Goal: Transaction & Acquisition: Purchase product/service

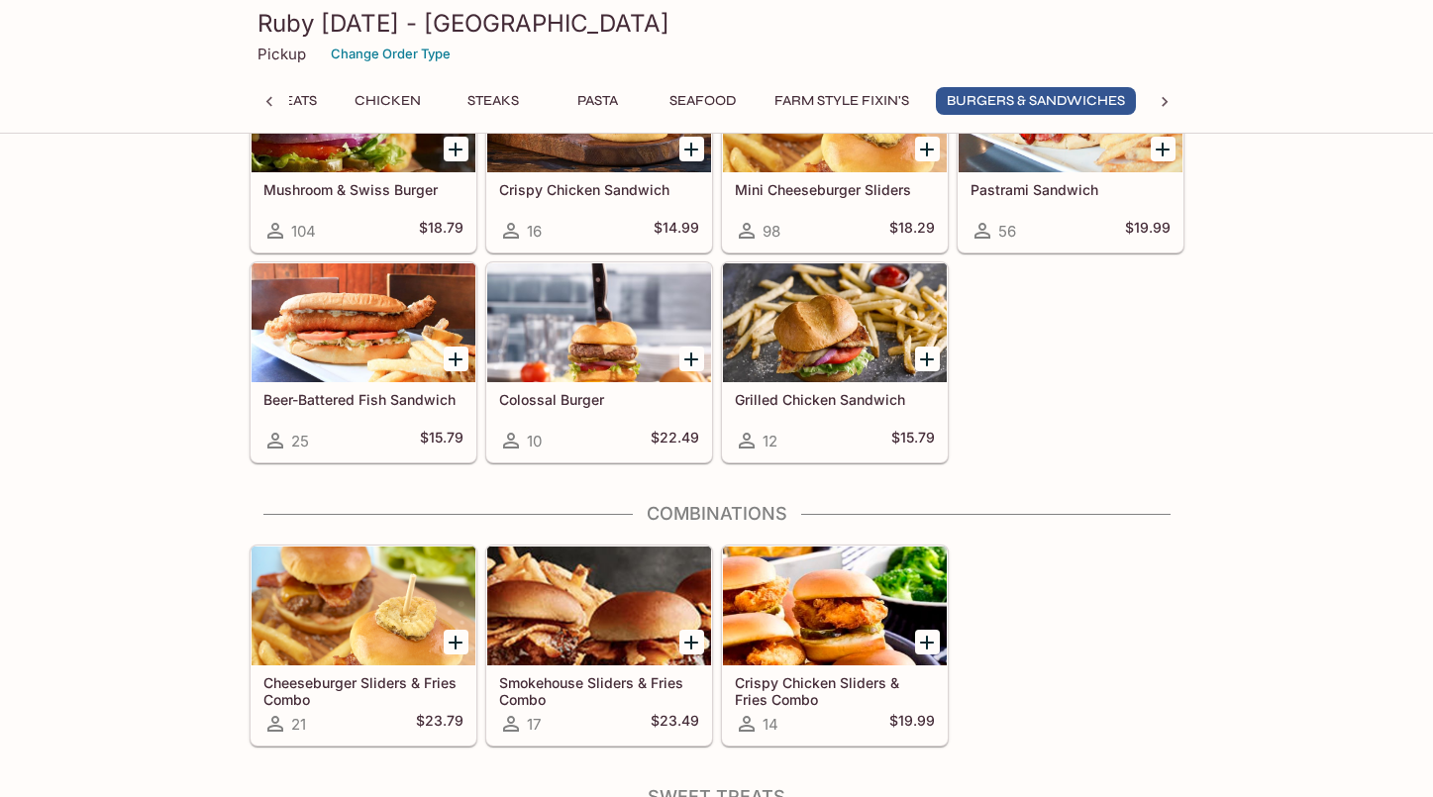
scroll to position [6212, 0]
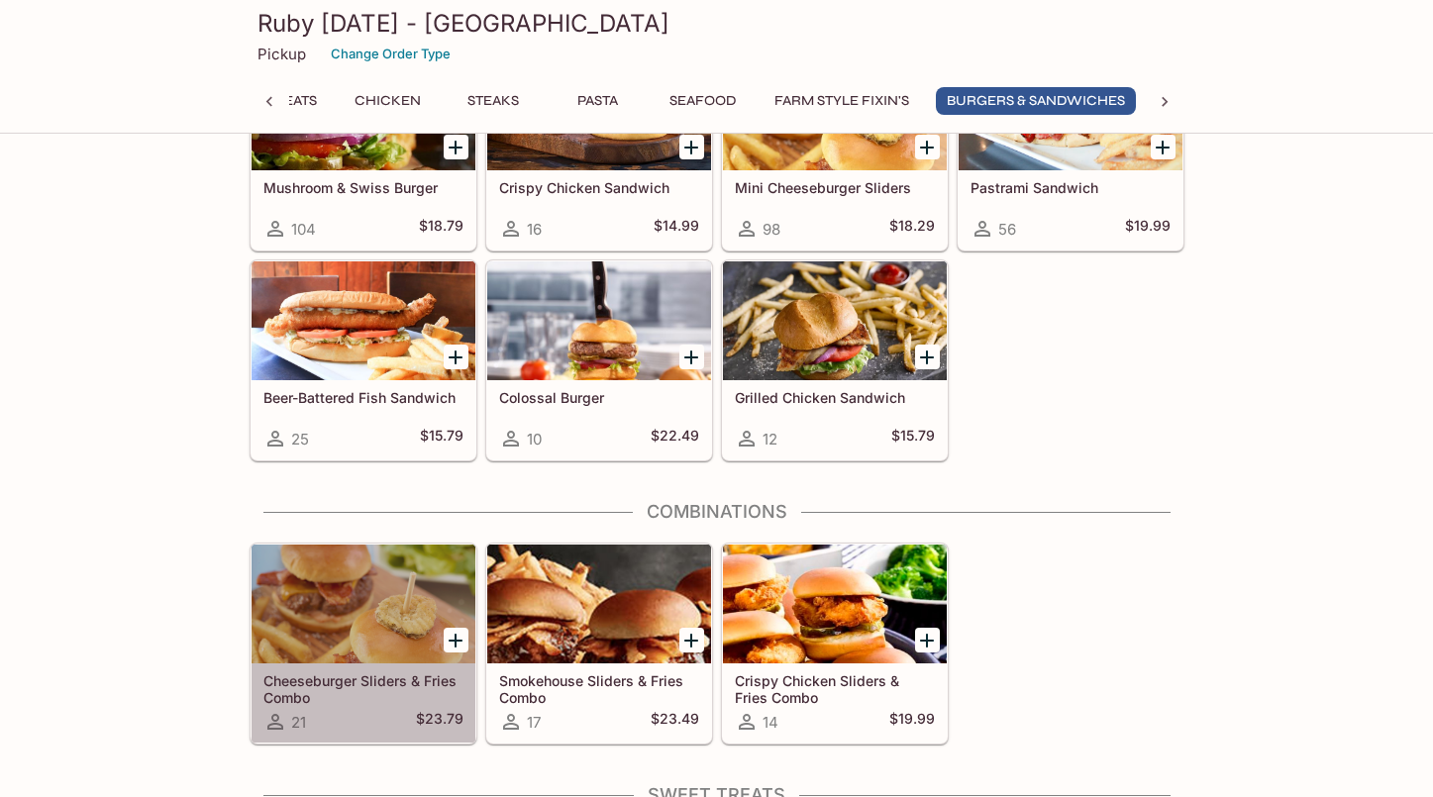
click at [301, 692] on h5 "Cheeseburger Sliders & Fries Combo" at bounding box center [363, 688] width 200 height 33
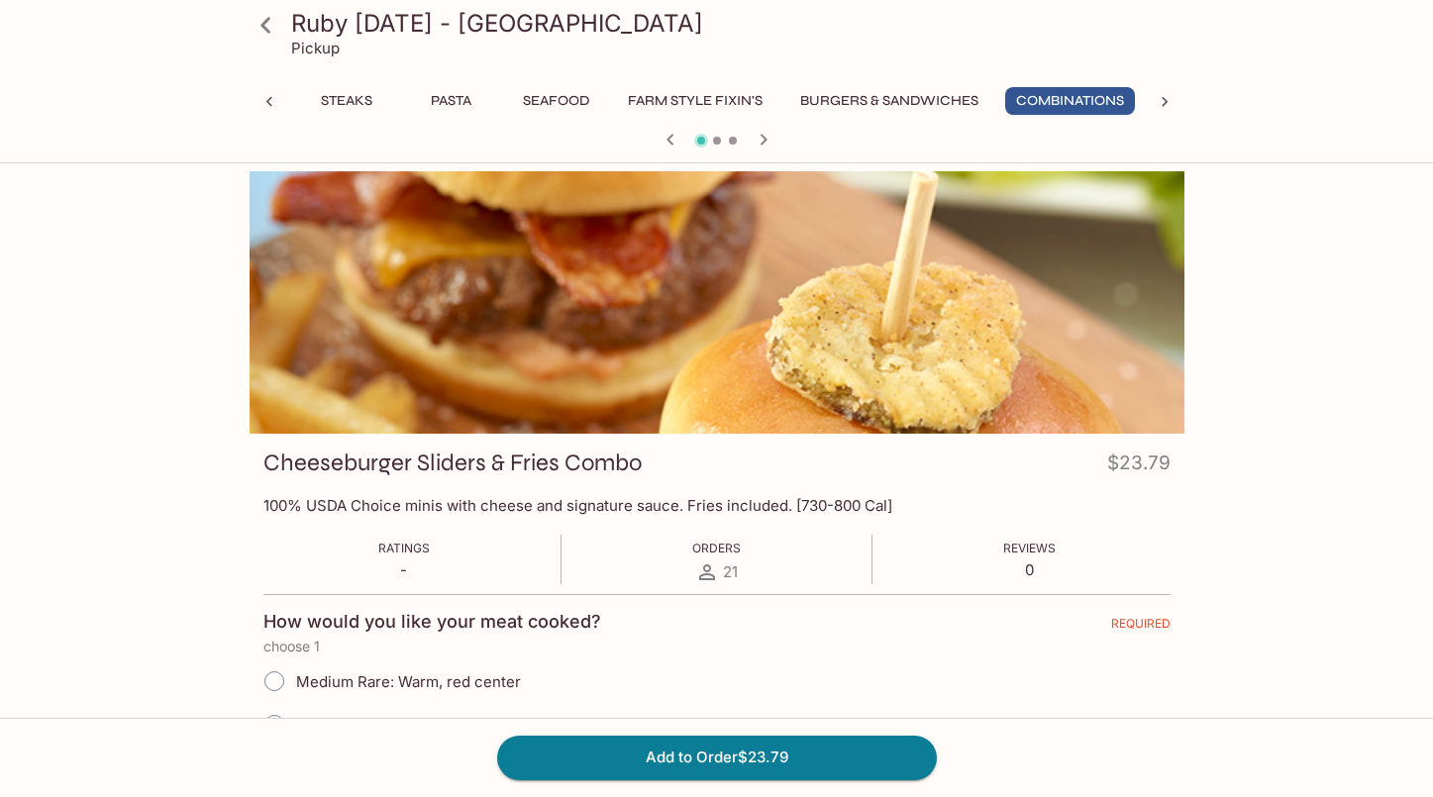
click at [271, 20] on icon at bounding box center [266, 25] width 35 height 35
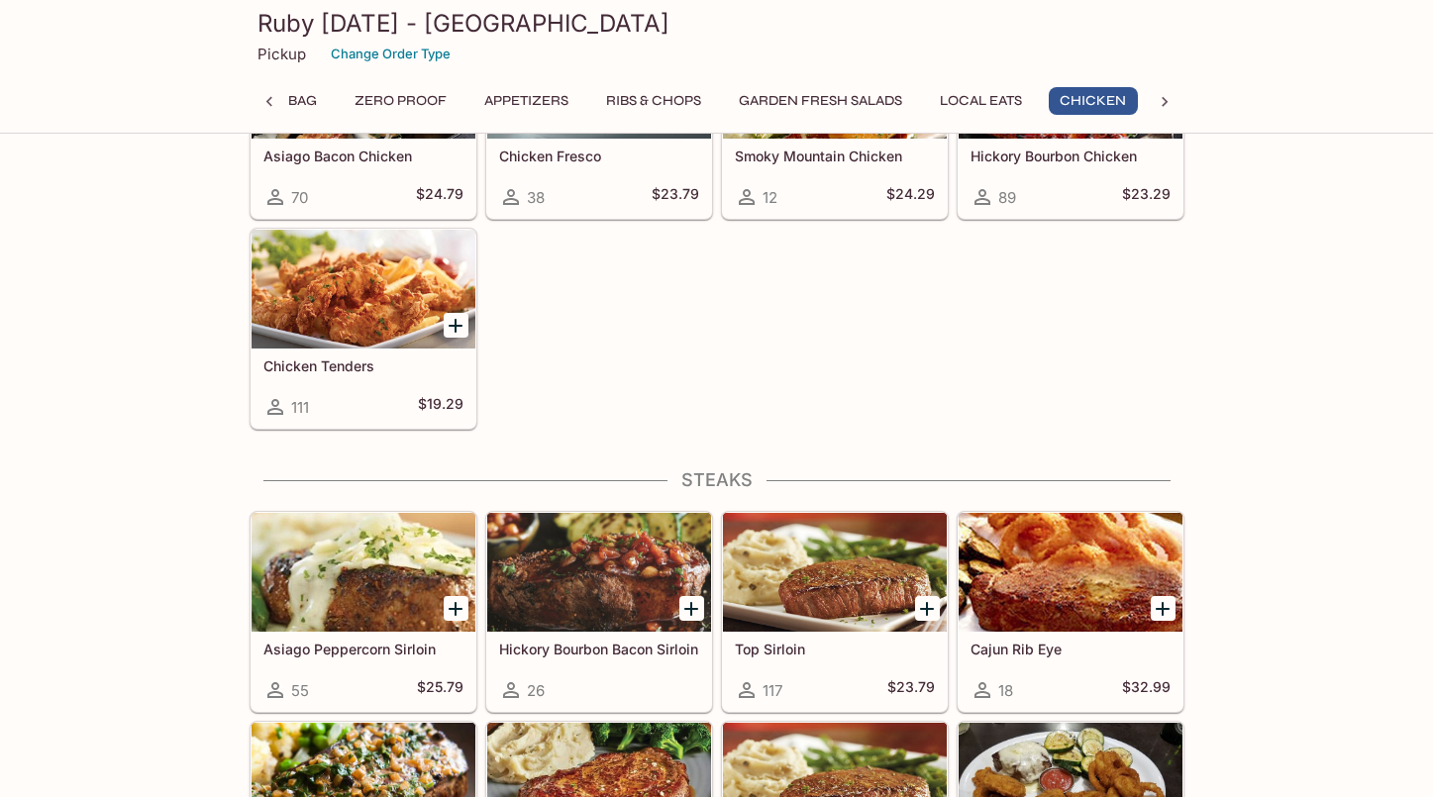
scroll to position [2936, 0]
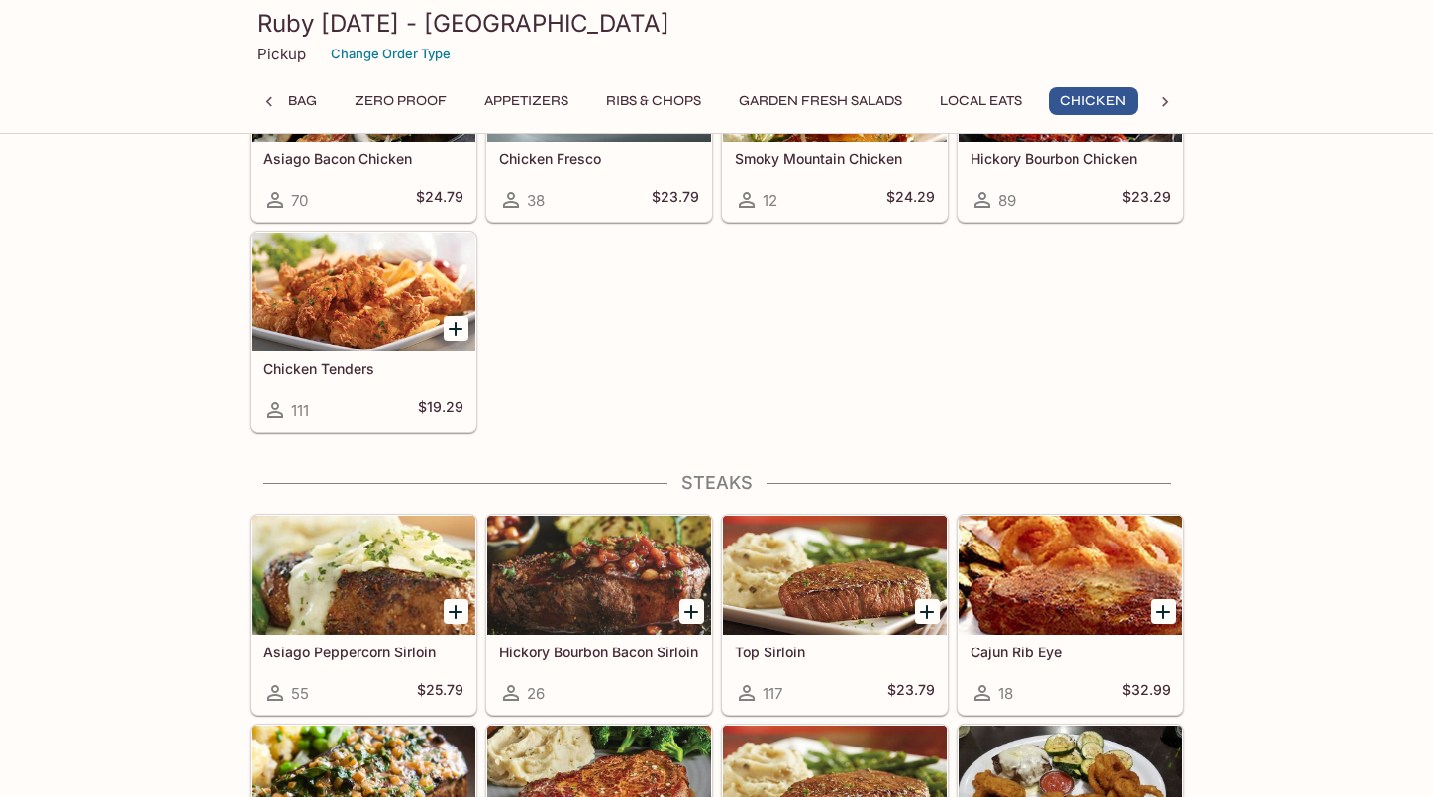
click at [457, 326] on icon "Add Chicken Tenders" at bounding box center [456, 329] width 24 height 24
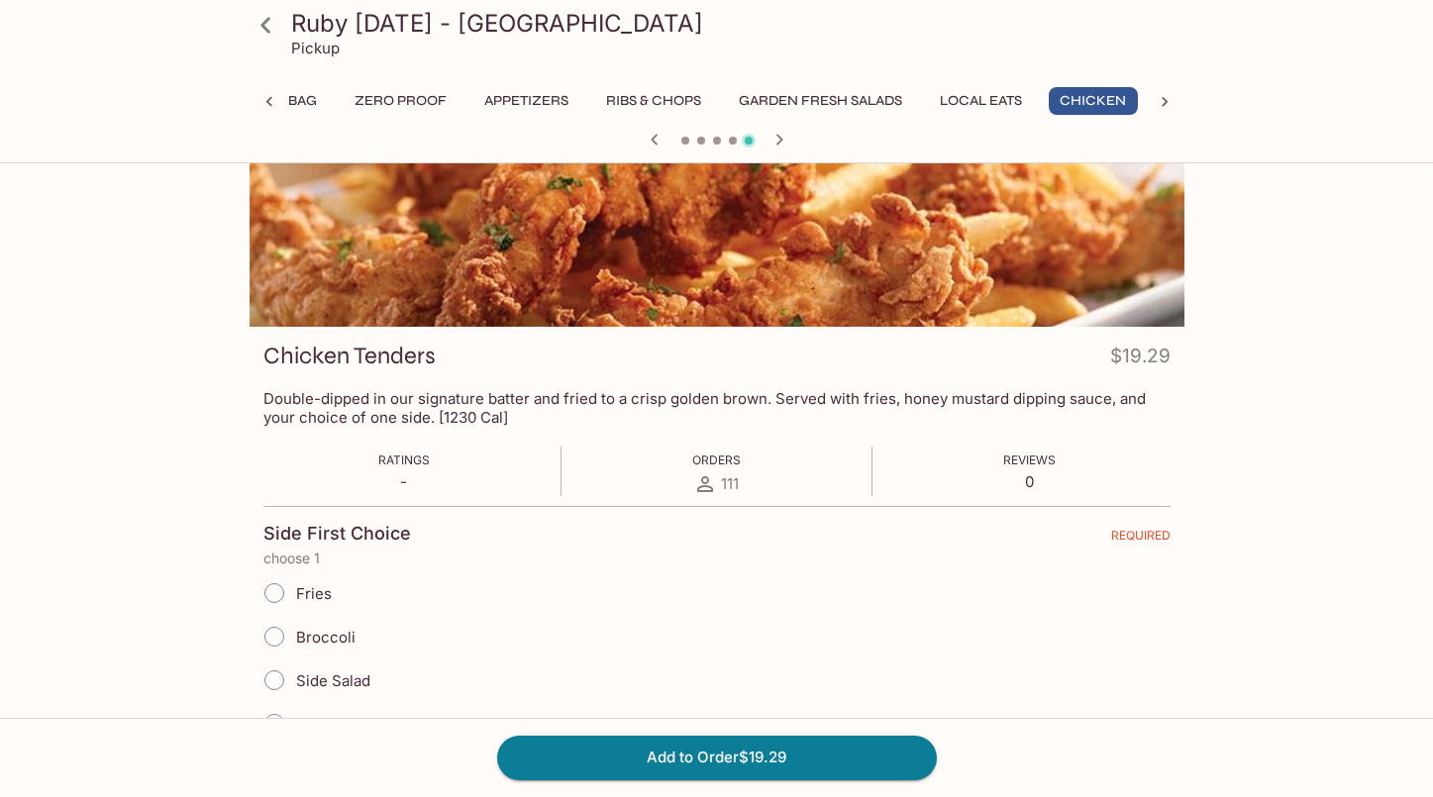
scroll to position [120, 0]
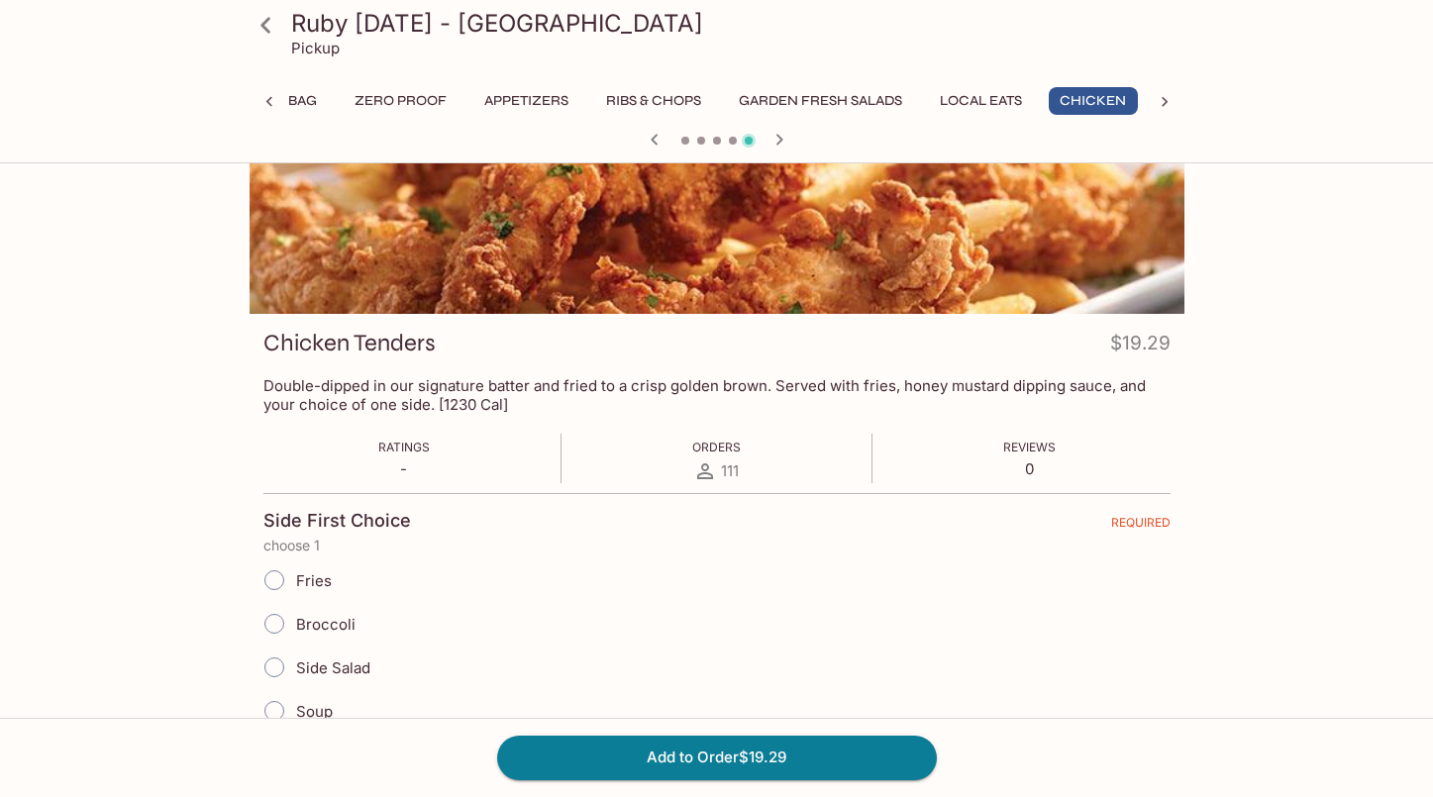
click at [279, 572] on input "Fries" at bounding box center [274, 580] width 42 height 42
radio input "true"
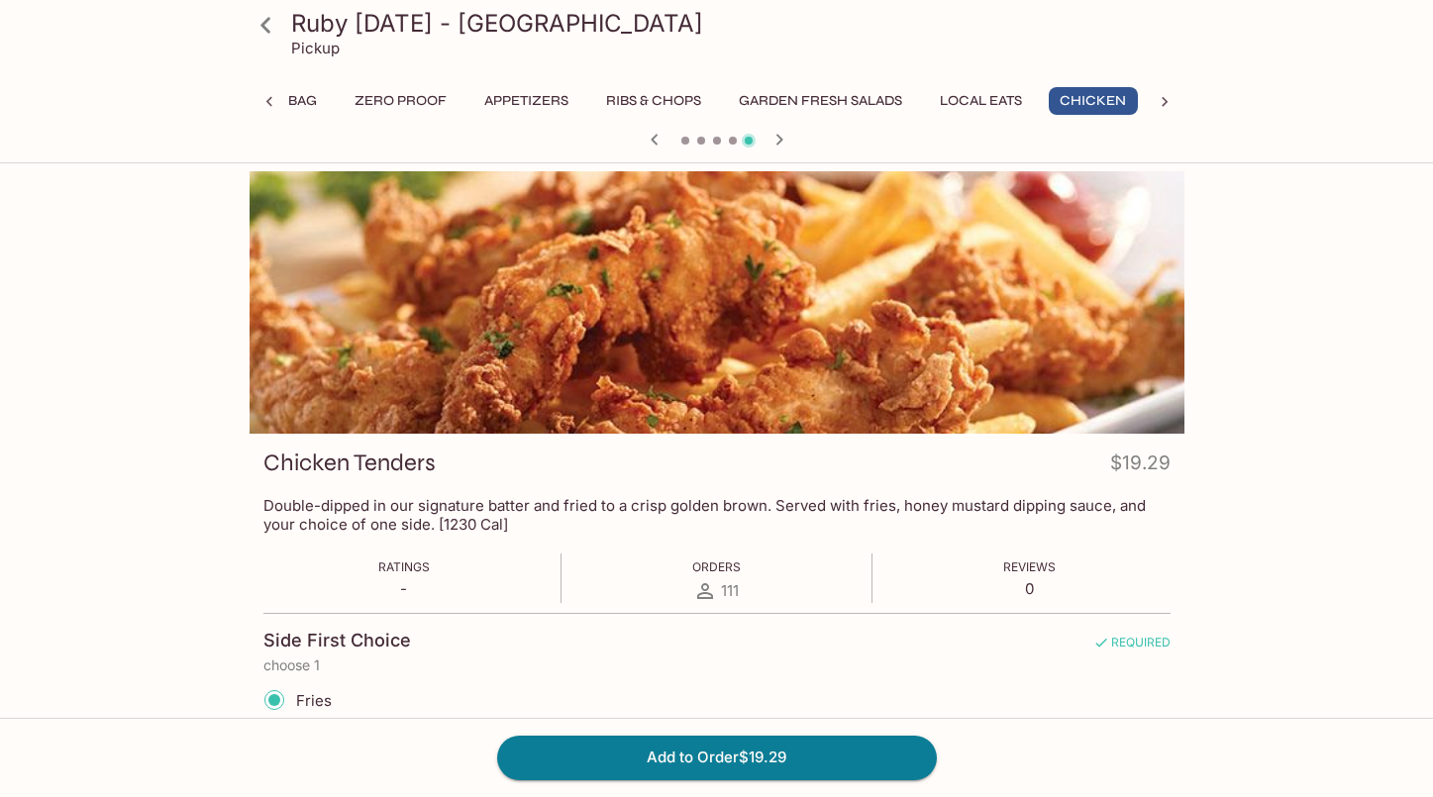
scroll to position [0, 0]
click at [875, 742] on button "Add to Order $19.29" at bounding box center [717, 758] width 440 height 44
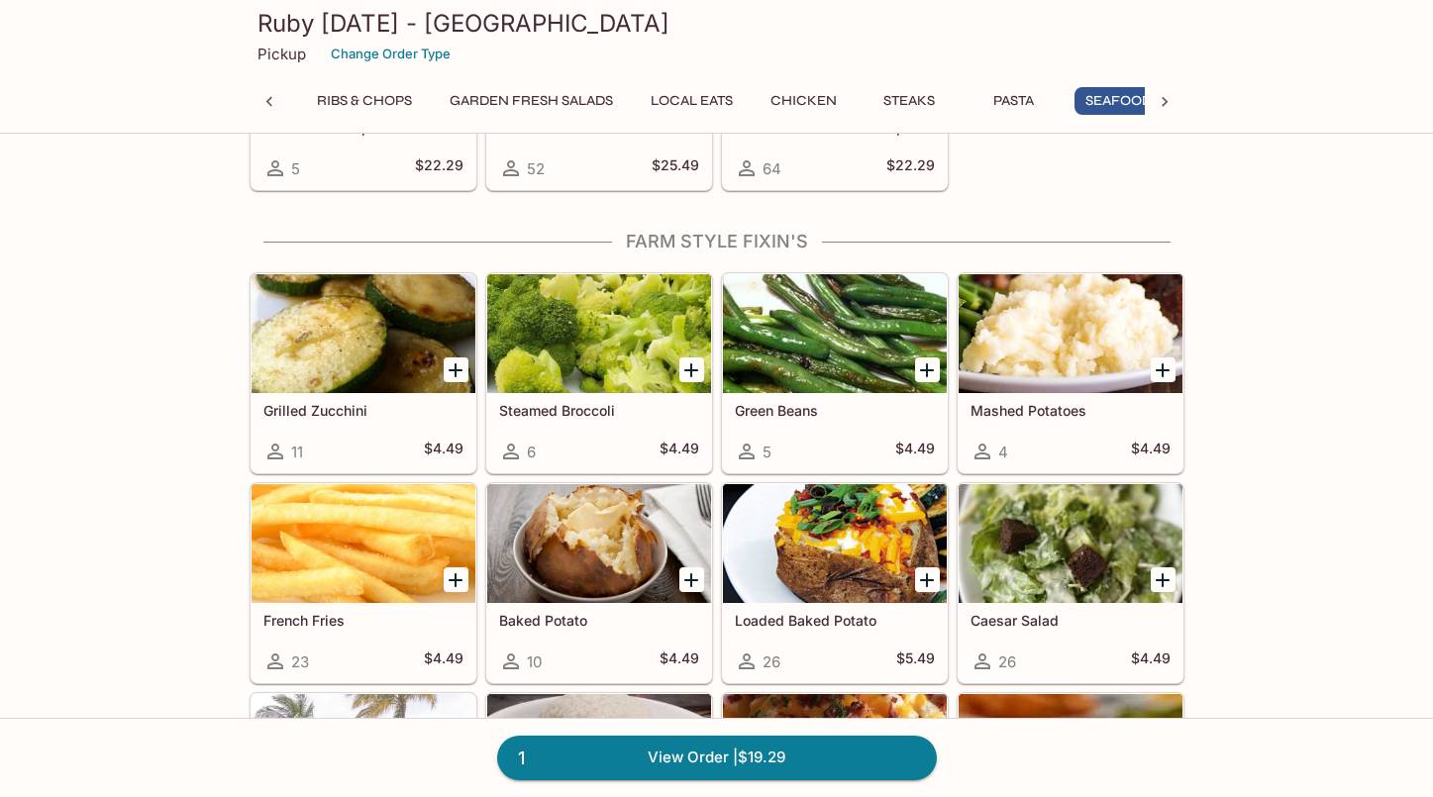
scroll to position [4745, 0]
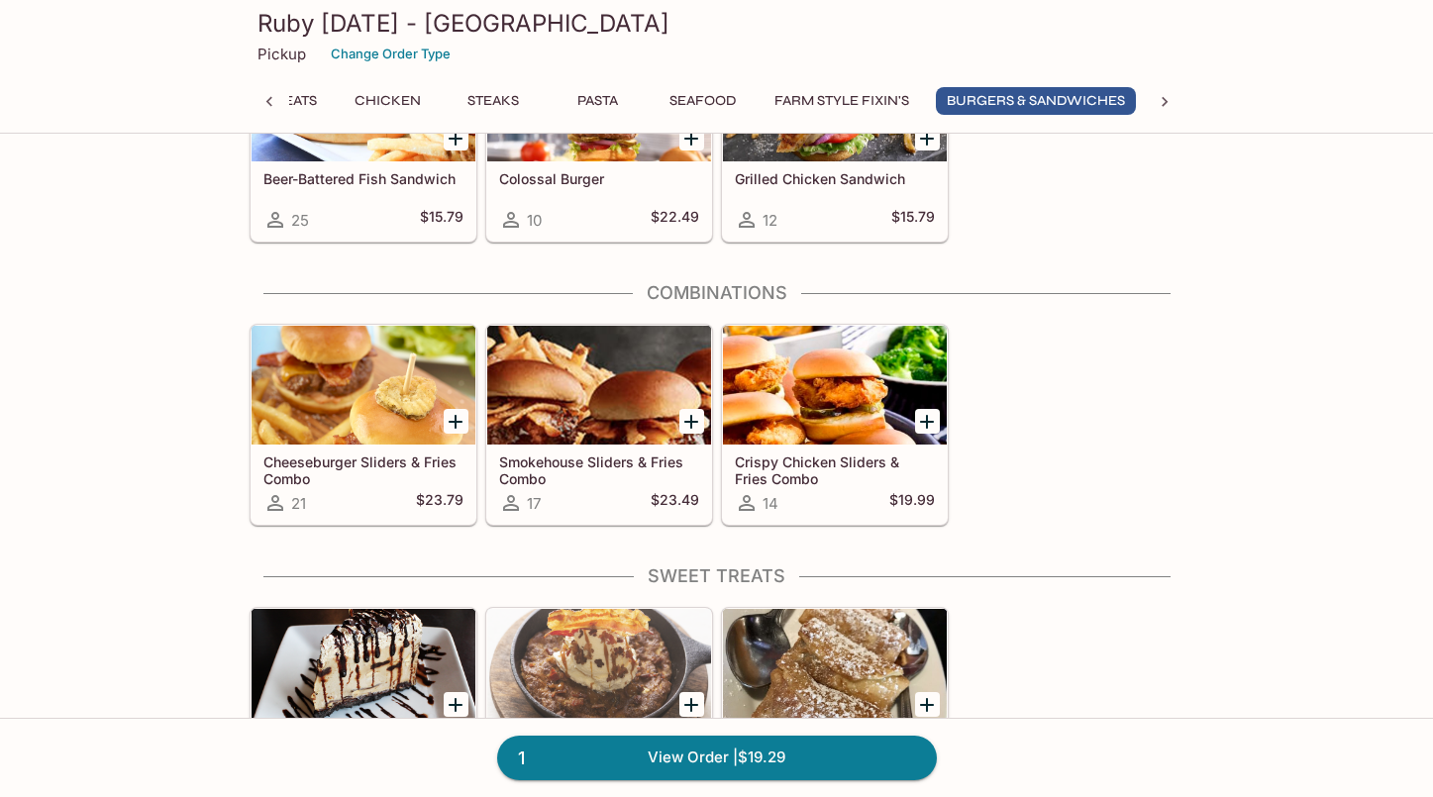
click at [399, 478] on h5 "Cheeseburger Sliders & Fries Combo" at bounding box center [363, 469] width 200 height 33
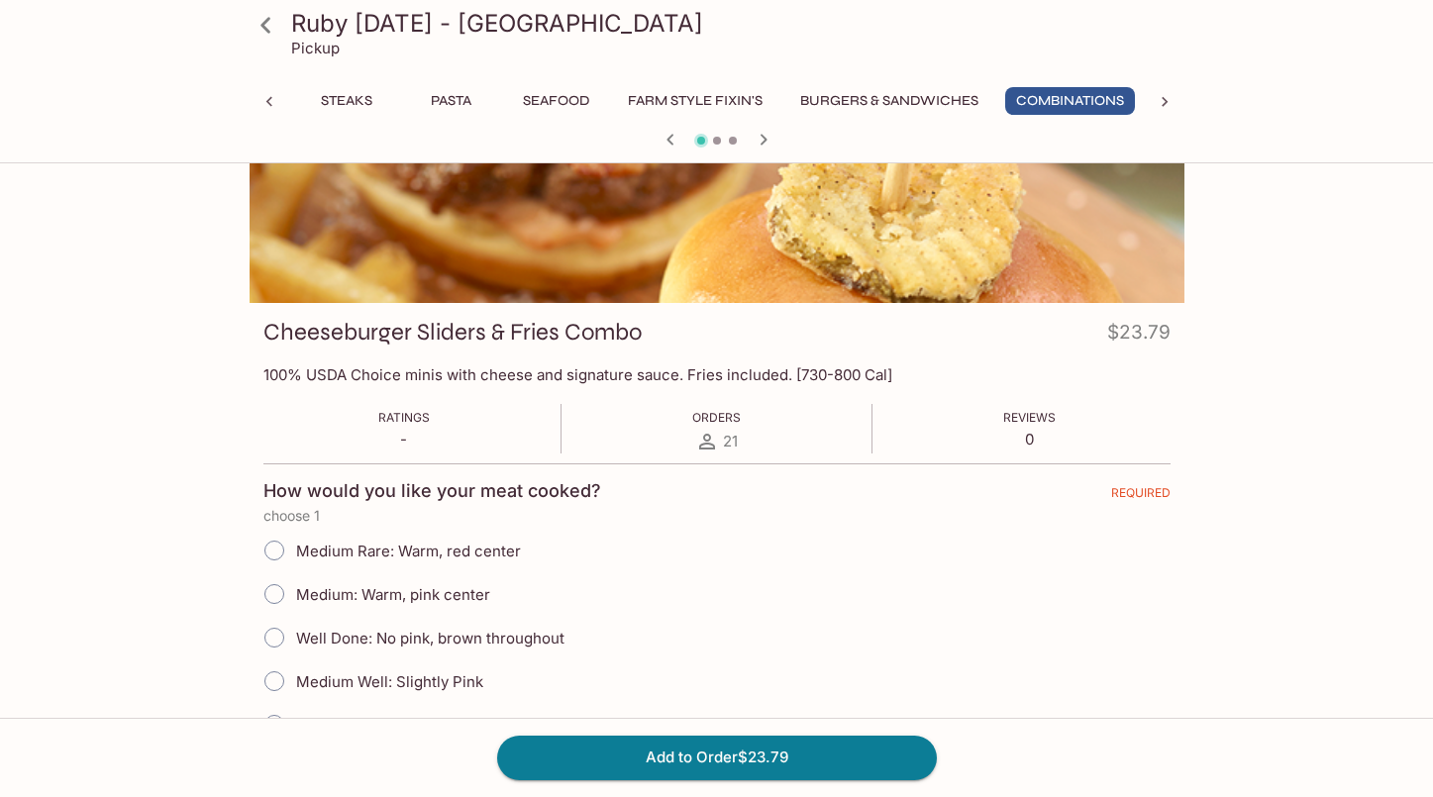
click at [273, 593] on input "Medium: Warm, pink center" at bounding box center [274, 594] width 42 height 42
radio input "true"
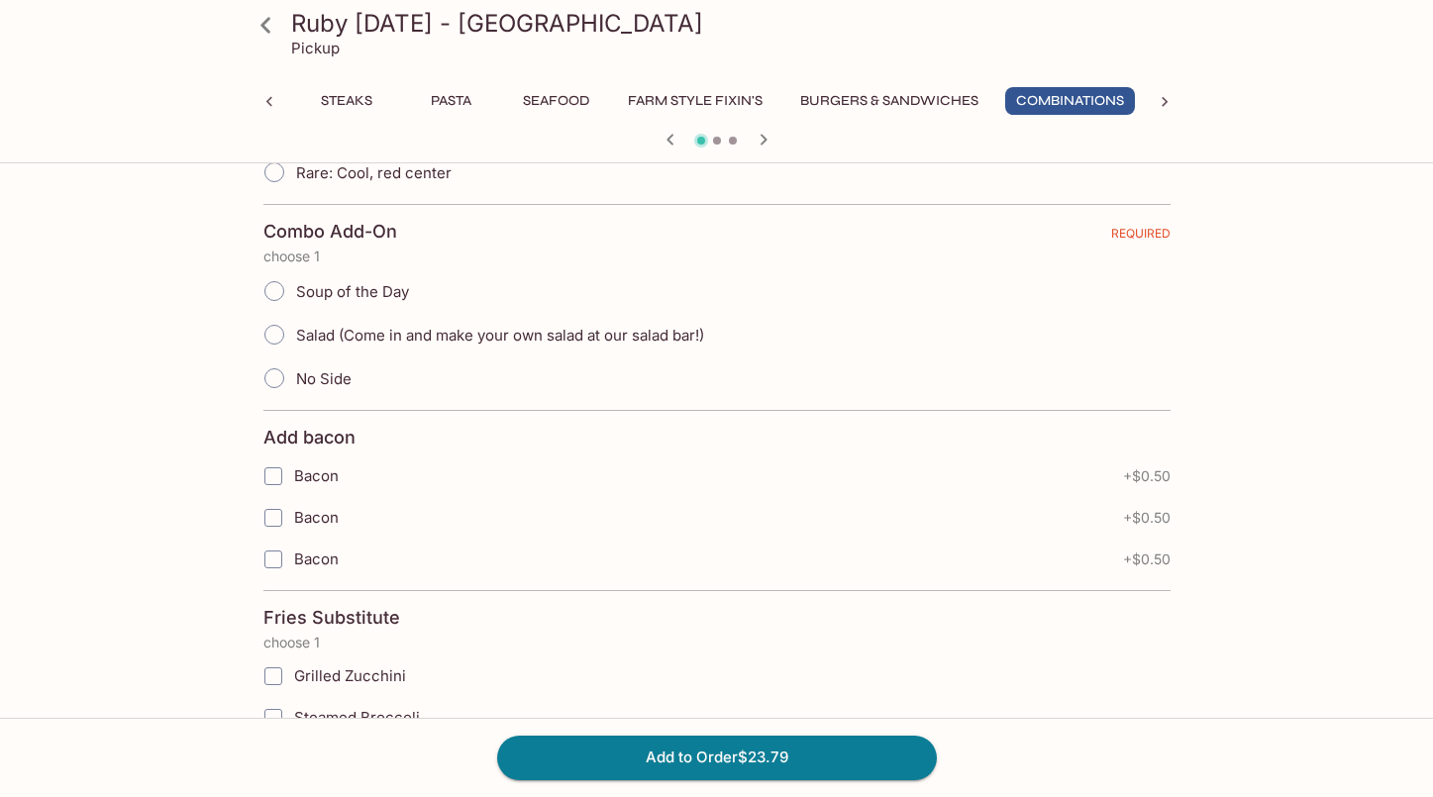
click at [274, 378] on input "No Side" at bounding box center [274, 378] width 42 height 42
radio input "true"
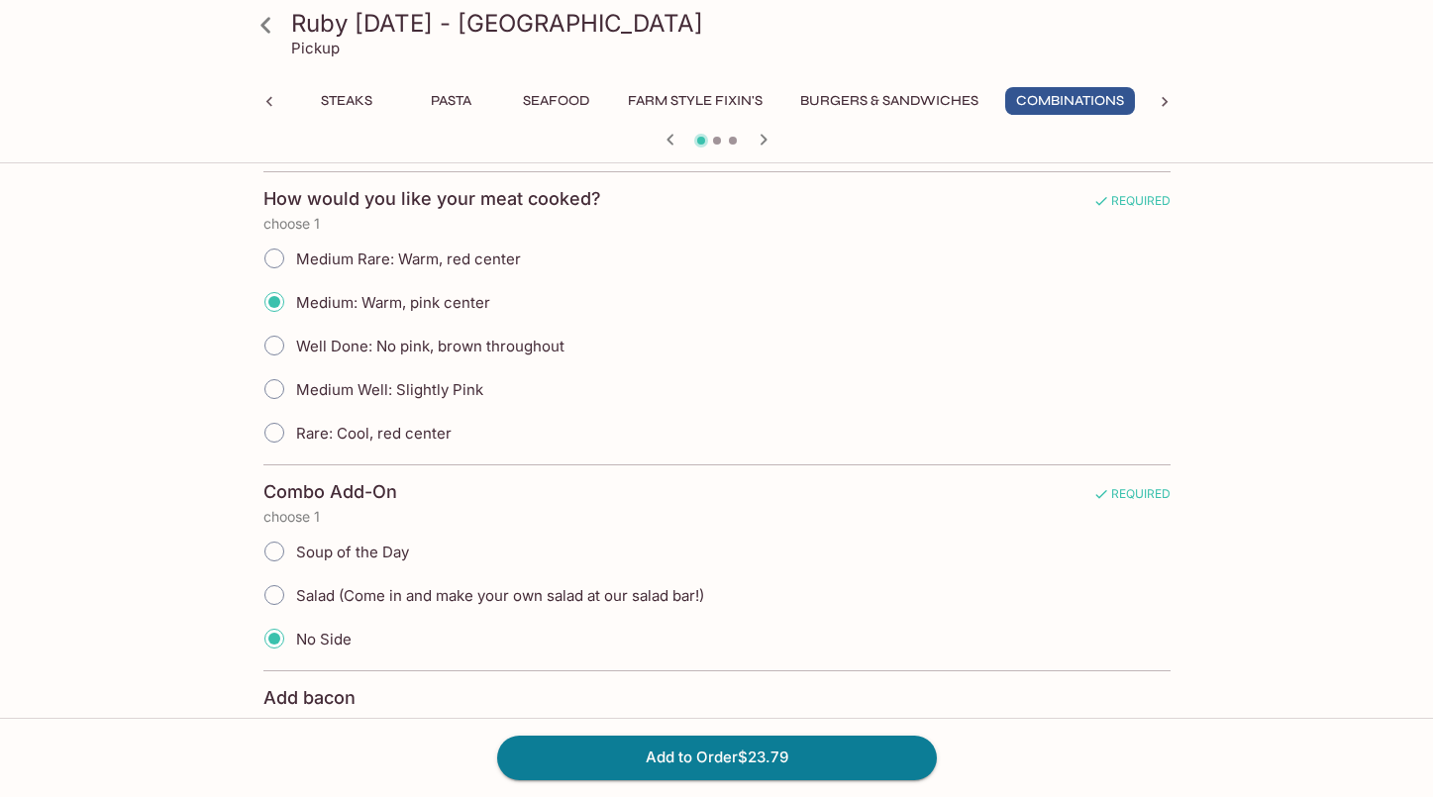
scroll to position [429, 0]
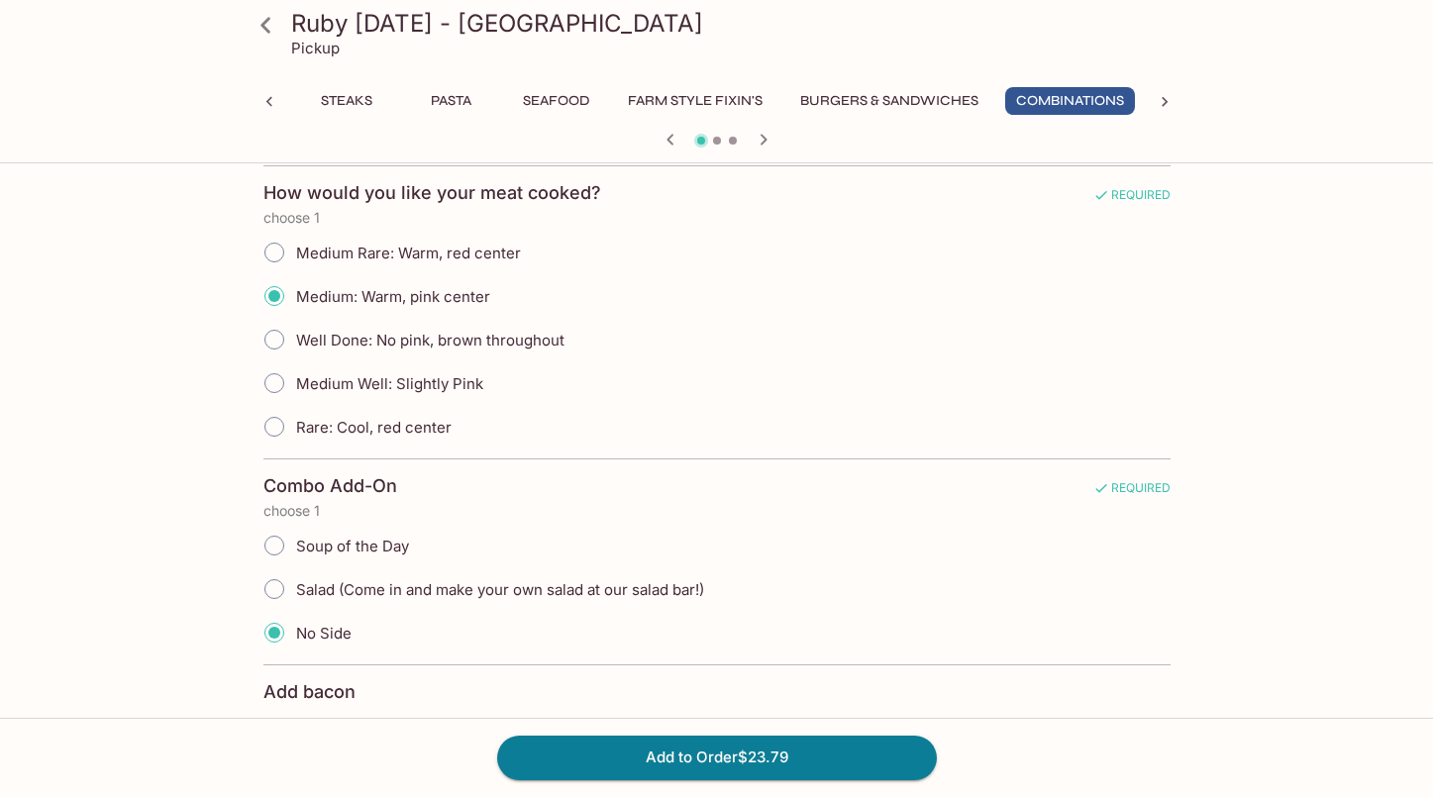
click at [277, 545] on input "Soup of the Day" at bounding box center [274, 546] width 42 height 42
radio input "true"
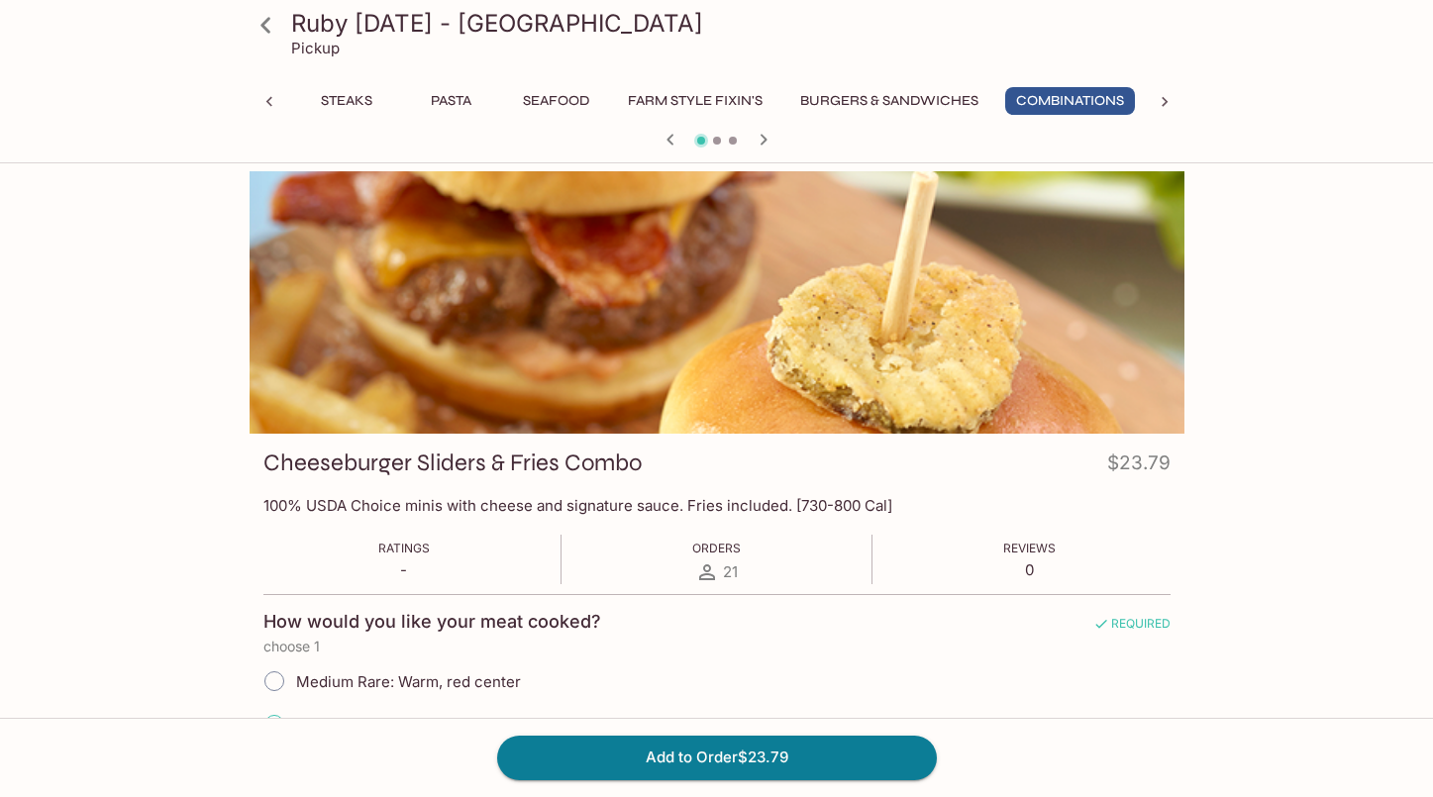
scroll to position [0, 0]
click at [270, 96] on icon at bounding box center [269, 102] width 20 height 20
click at [268, 27] on icon at bounding box center [266, 25] width 35 height 35
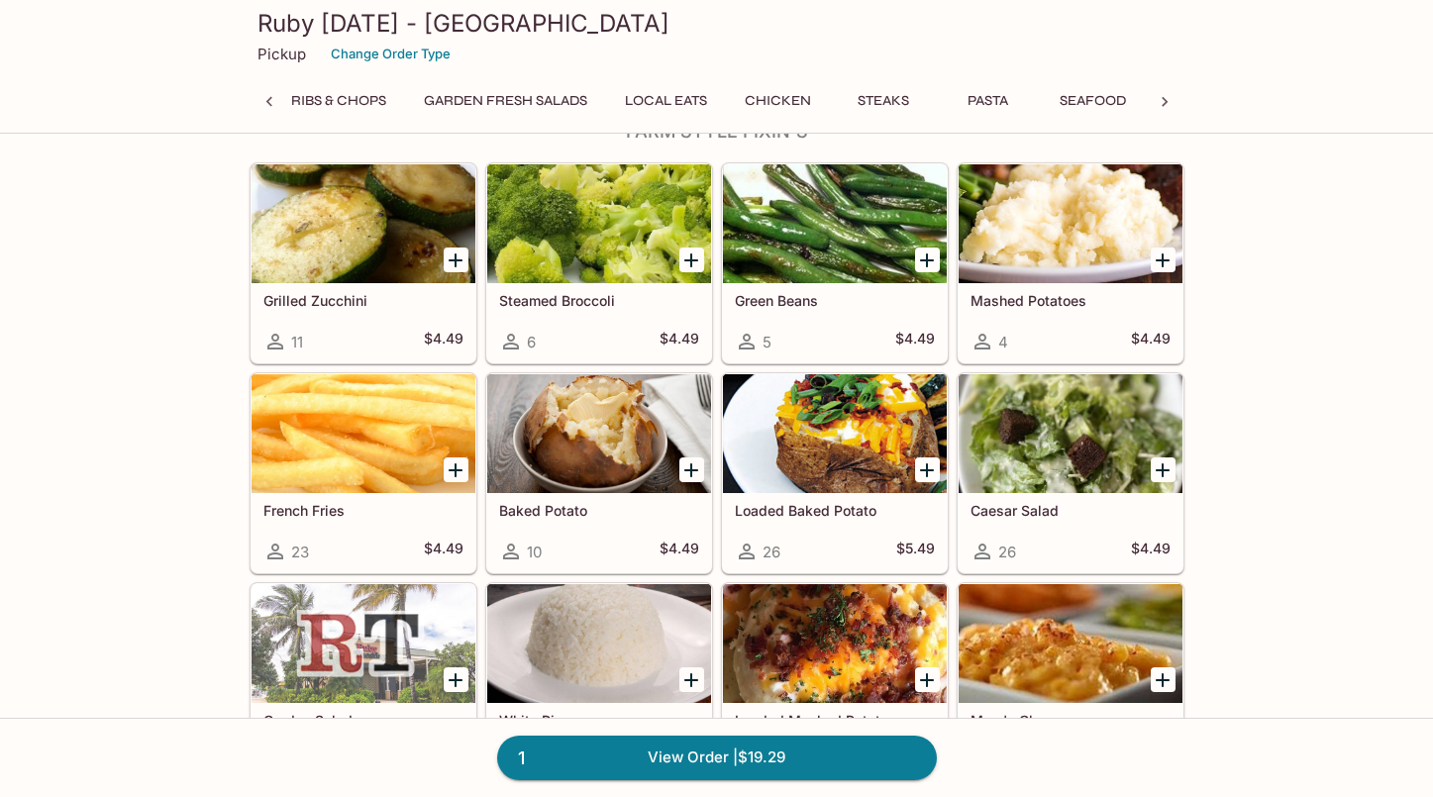
scroll to position [4963, 0]
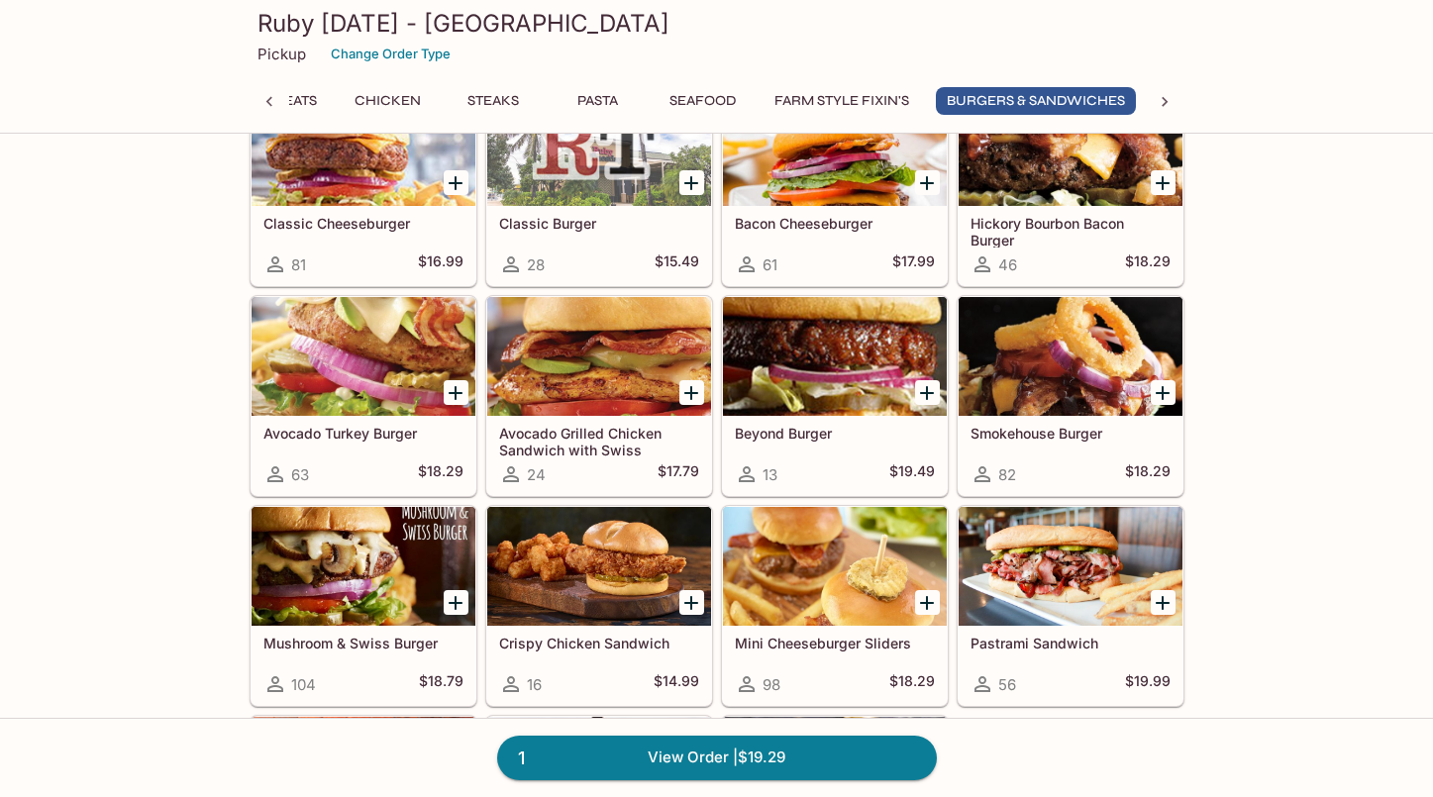
click at [794, 668] on div "Mini Cheeseburger Sliders 98 $18.29" at bounding box center [835, 665] width 224 height 79
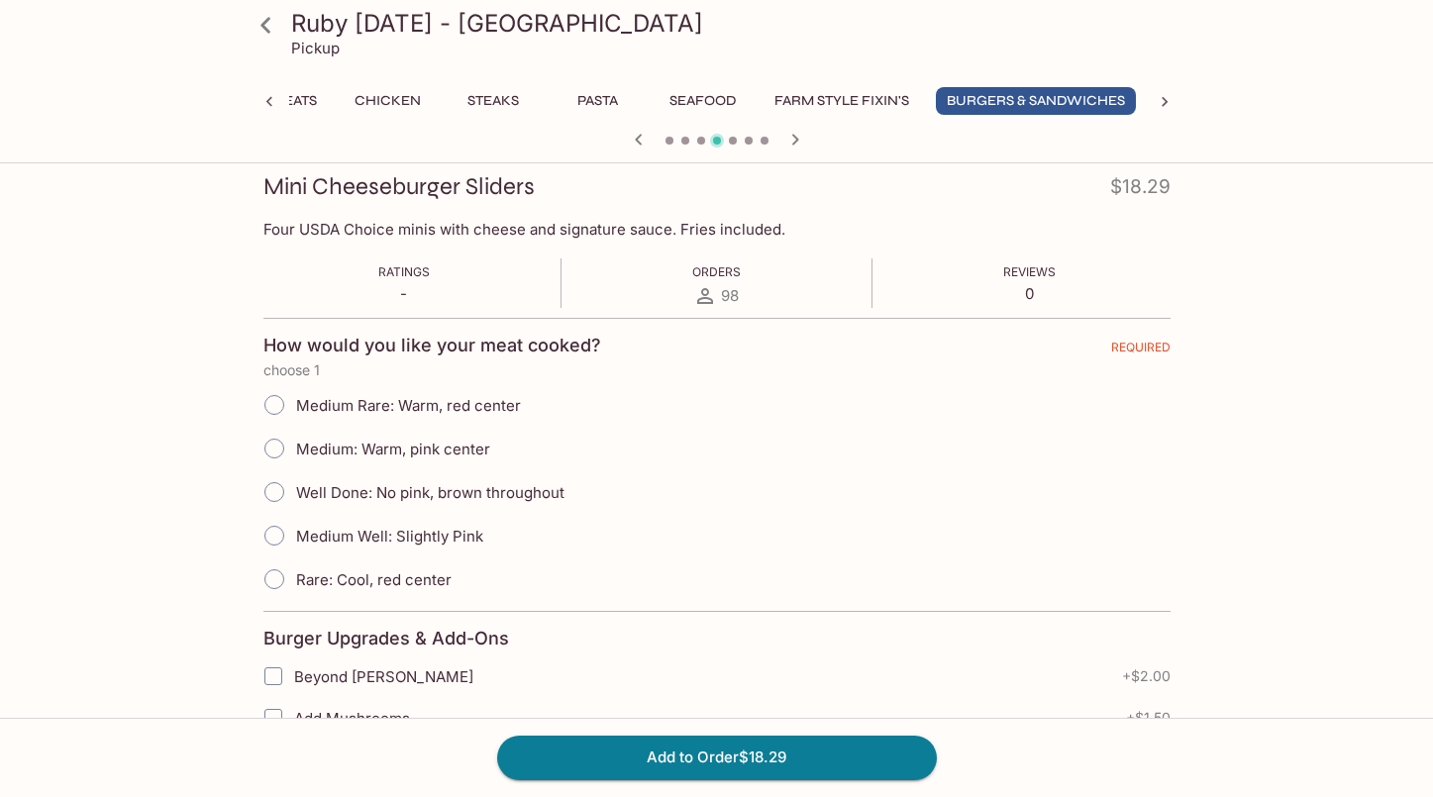
click at [270, 451] on input "Medium: Warm, pink center" at bounding box center [274, 449] width 42 height 42
radio input "true"
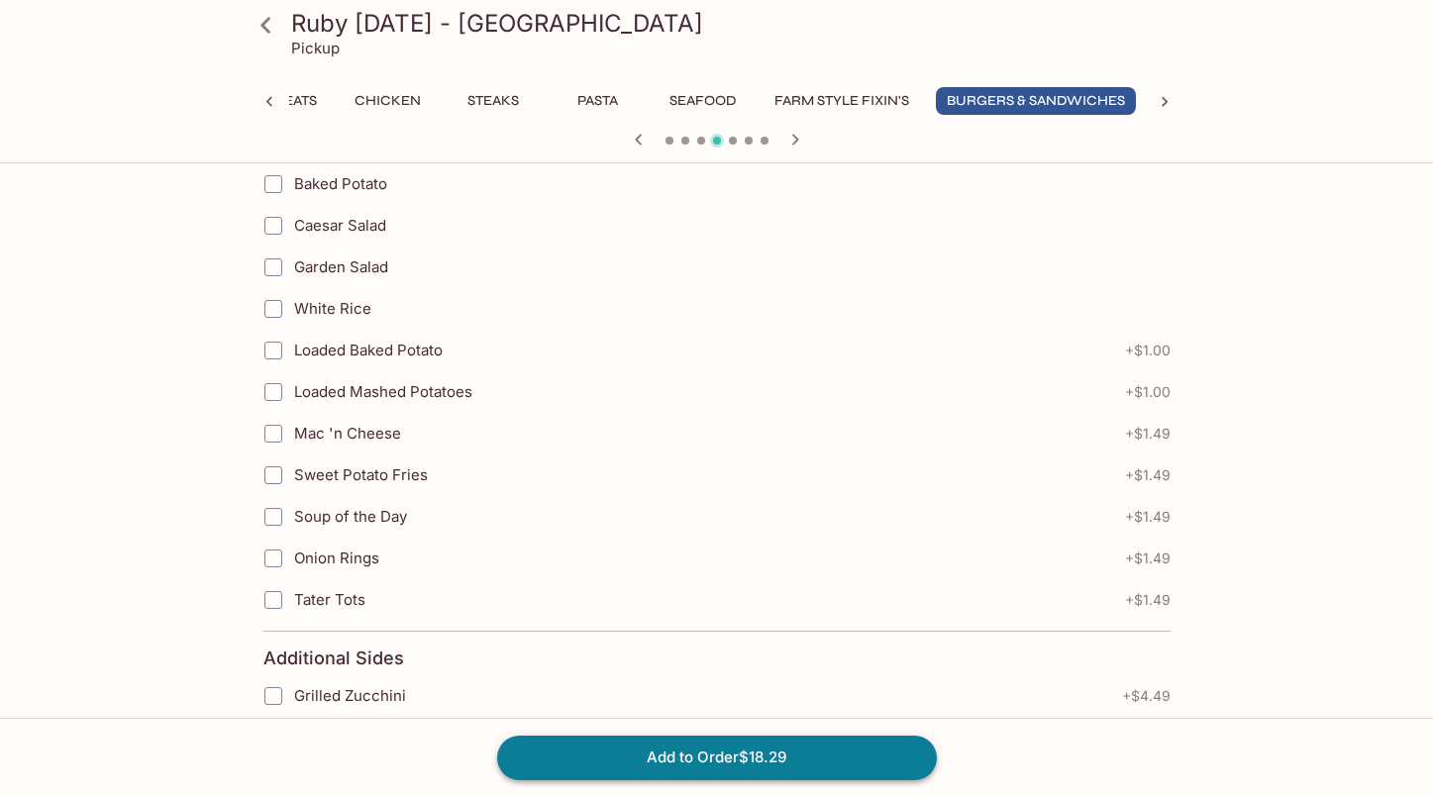
click at [834, 747] on button "Add to Order $18.29" at bounding box center [717, 758] width 440 height 44
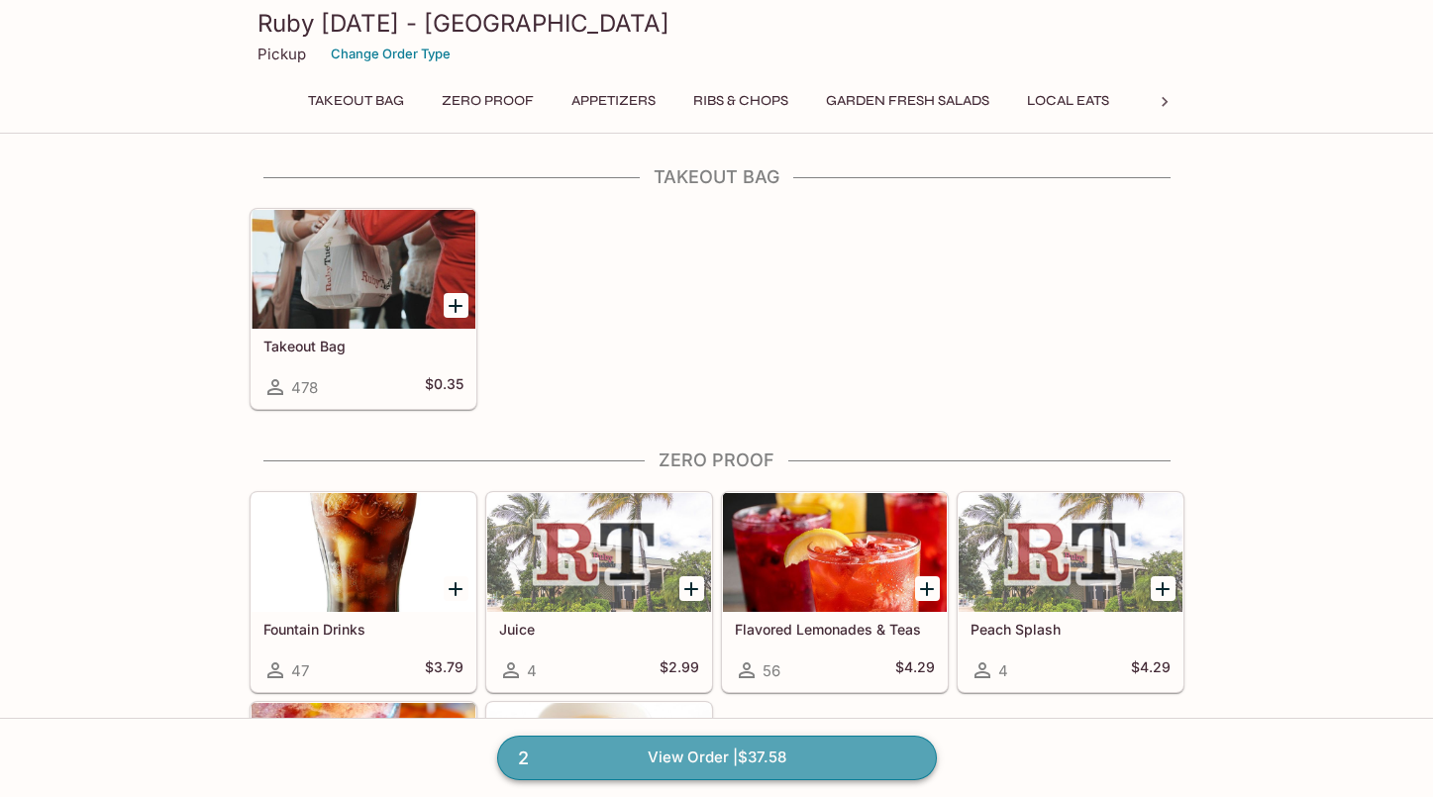
click at [793, 757] on link "2 View Order | $37.58" at bounding box center [717, 758] width 440 height 44
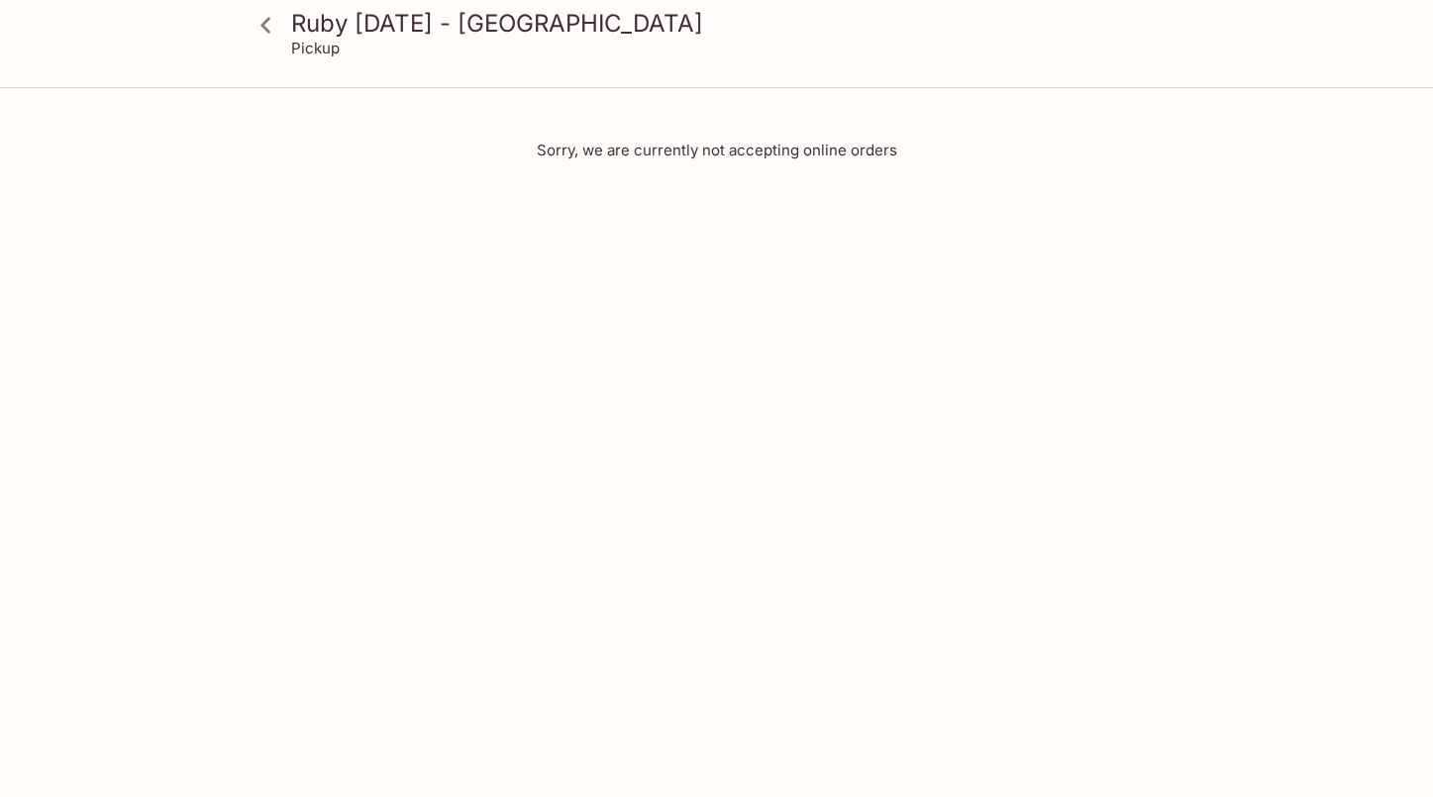
click at [270, 23] on icon at bounding box center [266, 25] width 35 height 35
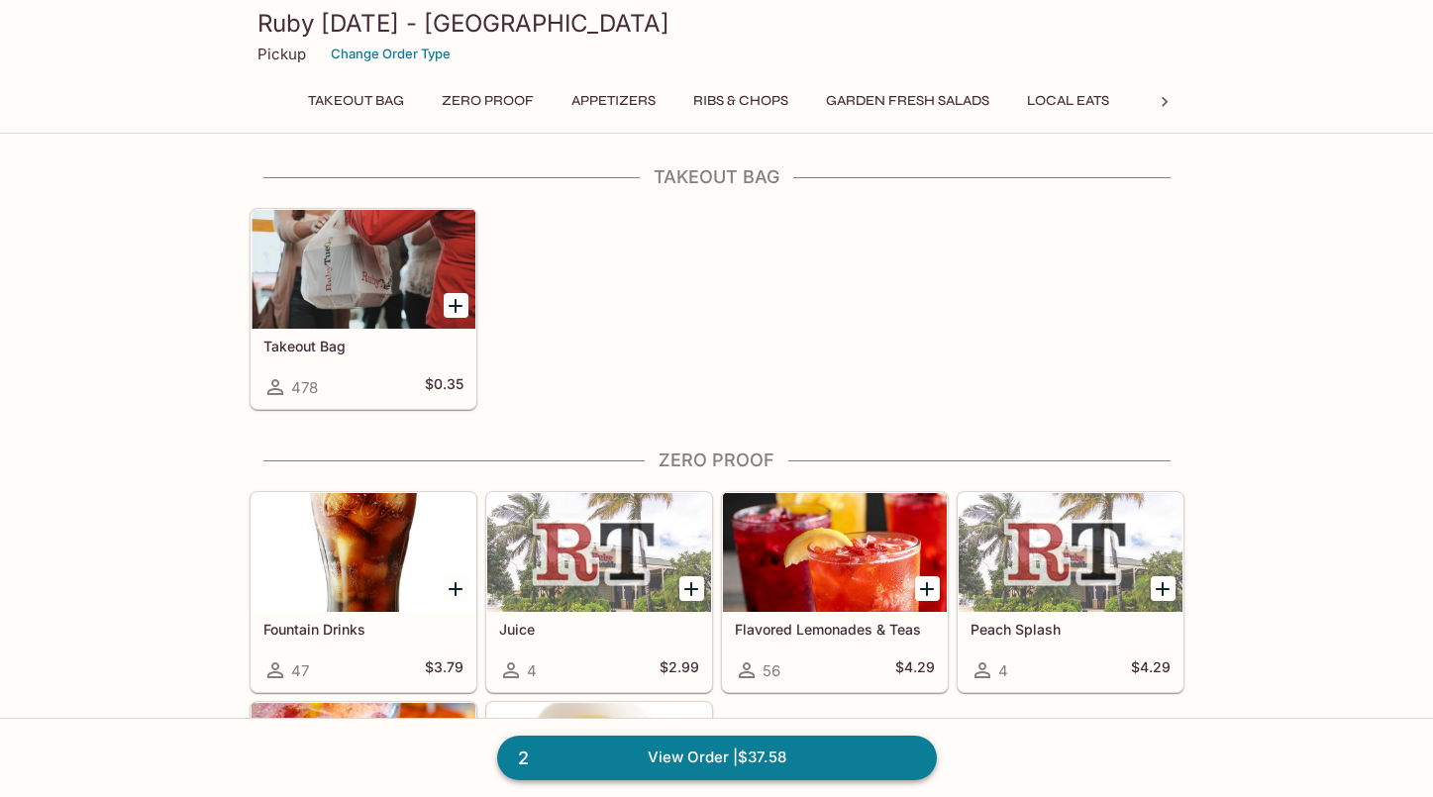
click at [632, 755] on link "2 View Order | $37.58" at bounding box center [717, 758] width 440 height 44
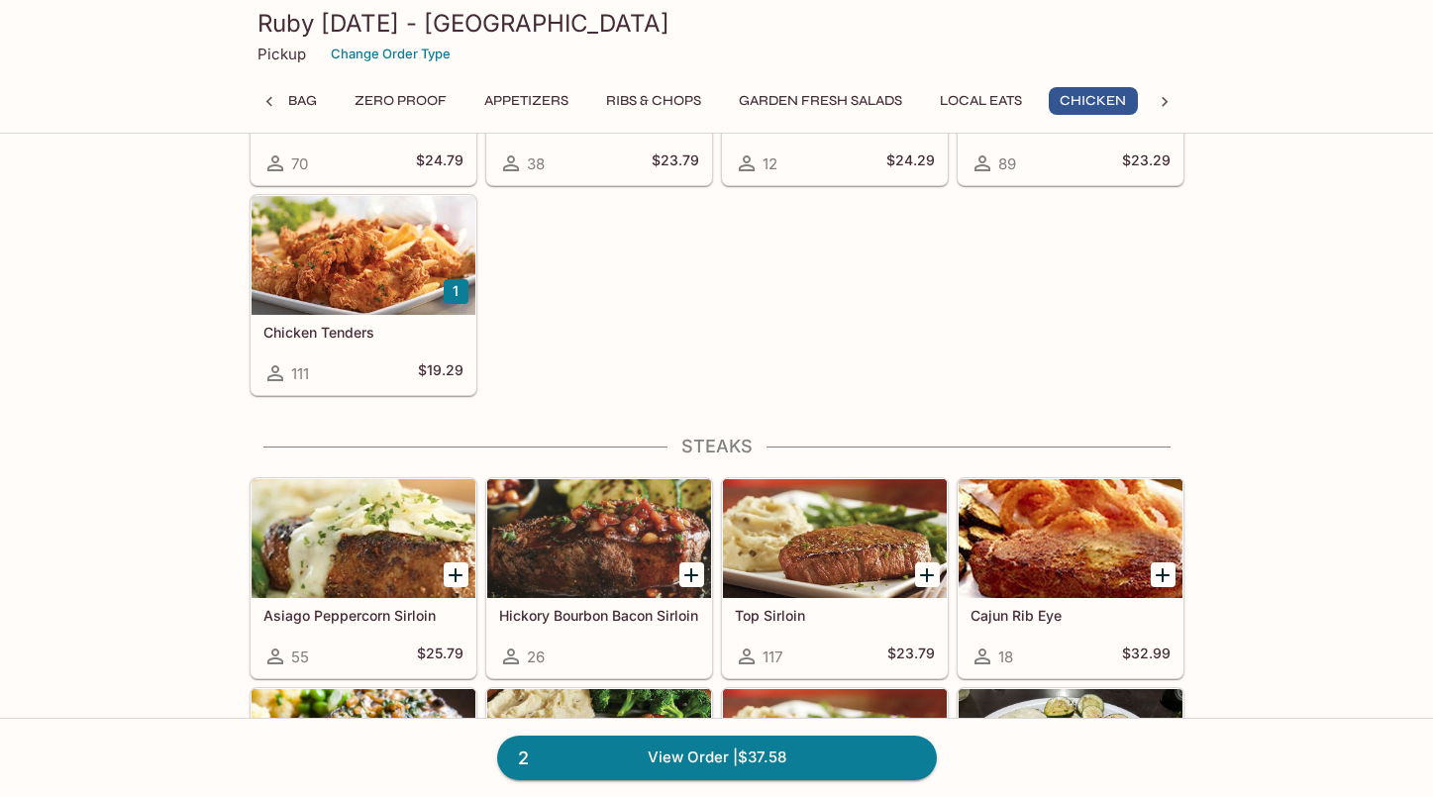
scroll to position [2972, 0]
